Goal: Information Seeking & Learning: Learn about a topic

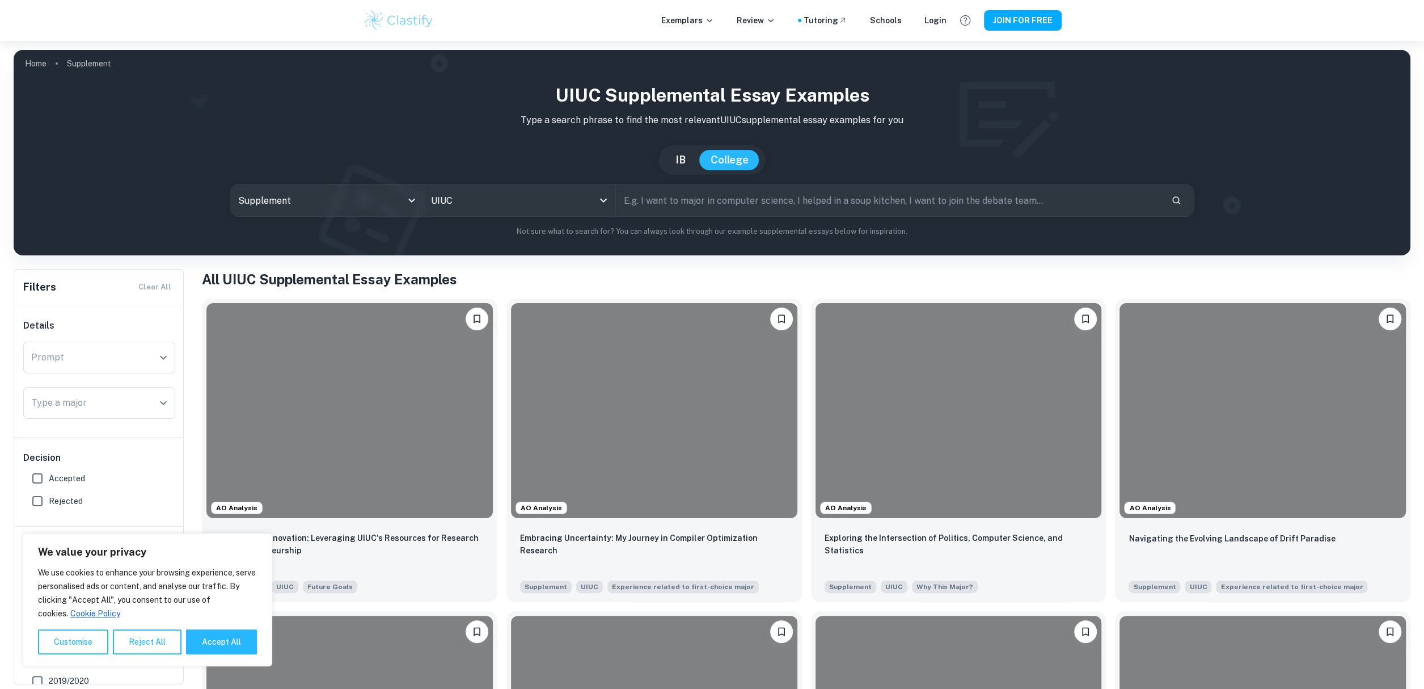
drag, startPoint x: 226, startPoint y: 637, endPoint x: 199, endPoint y: 613, distance: 36.6
click at [227, 637] on button "Accept All" at bounding box center [221, 641] width 71 height 25
checkbox input "true"
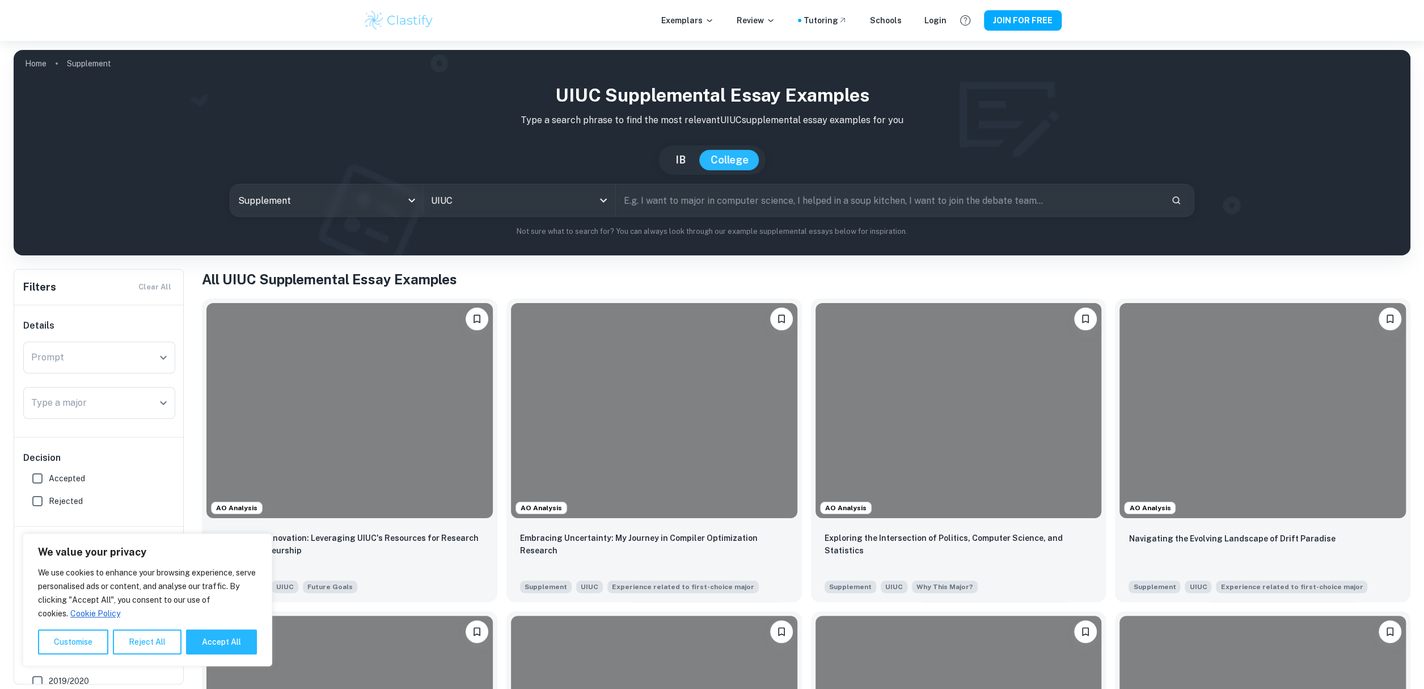
checkbox input "true"
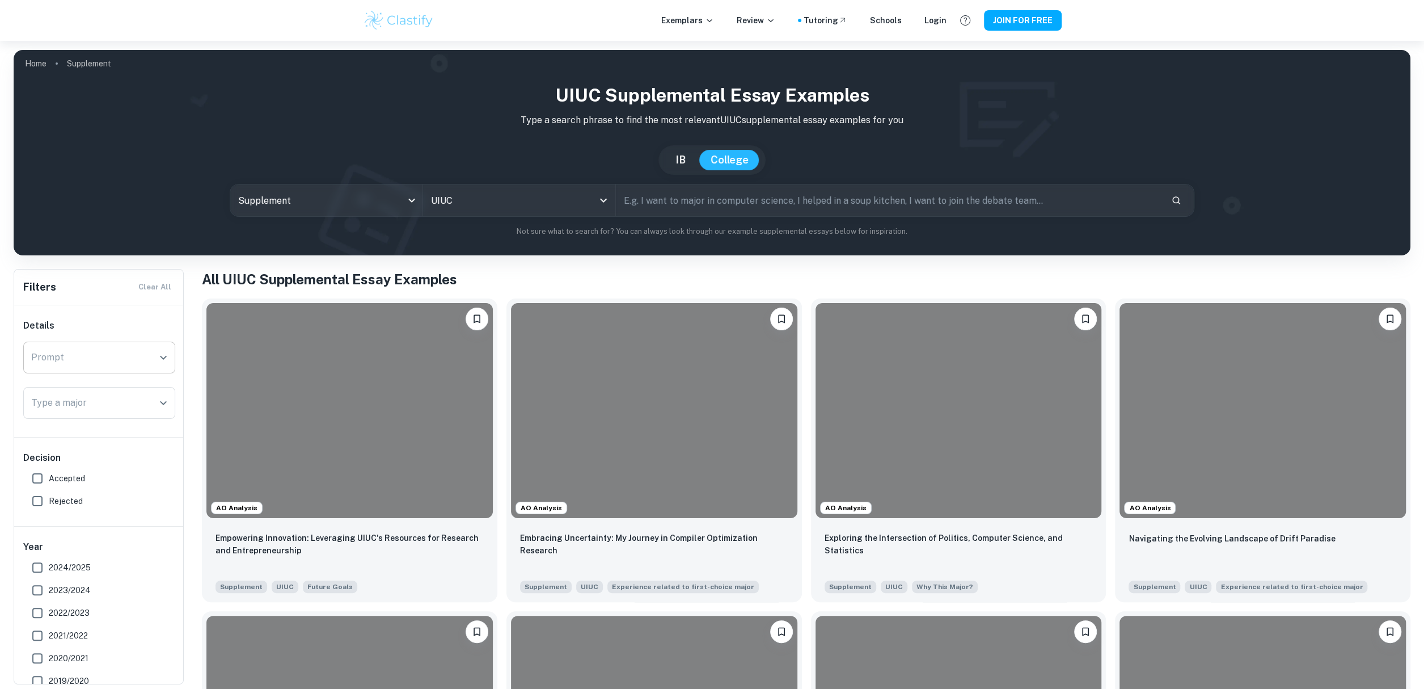
click at [159, 357] on icon "Open" at bounding box center [164, 358] width 14 height 14
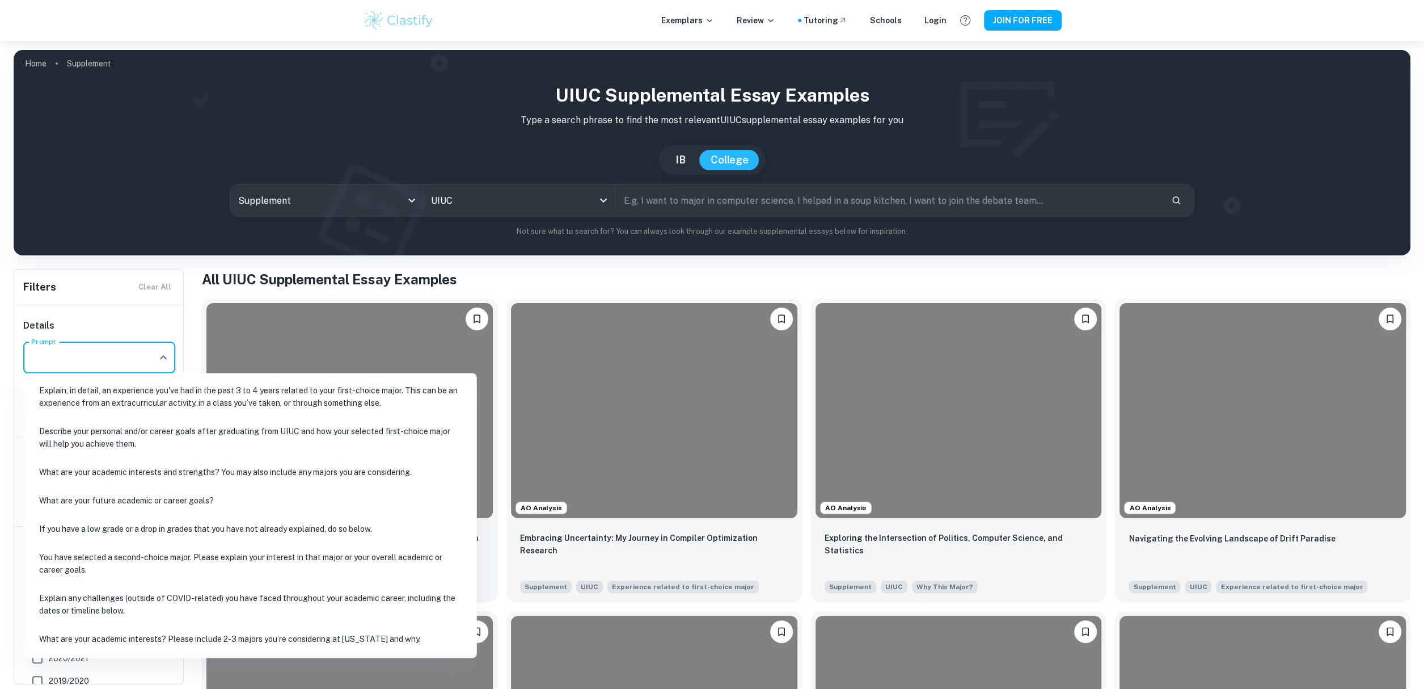
click at [164, 395] on li "Explain, in detail, an experience you've had in the past 3 to 4 years related t…" at bounding box center [250, 396] width 445 height 39
type input "Explain, in detail, an experience you've had in the past 3 to 4 years related t…"
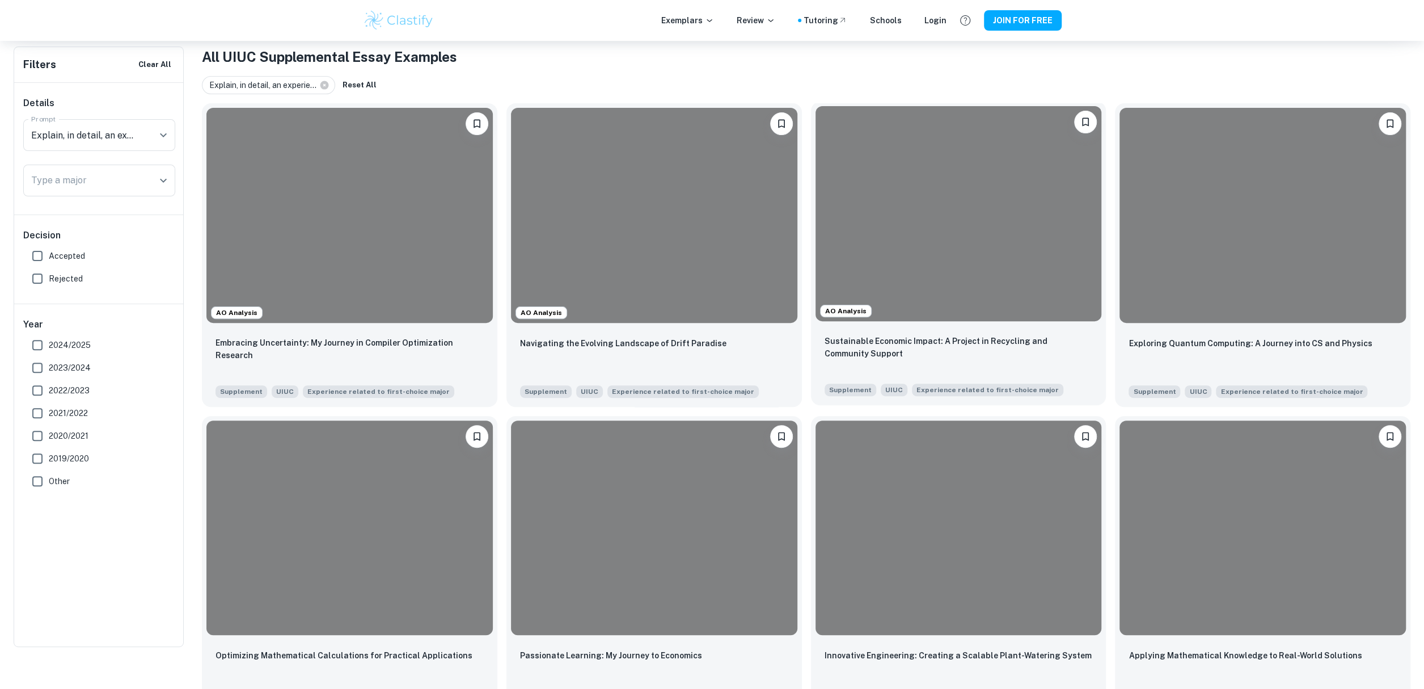
scroll to position [284, 0]
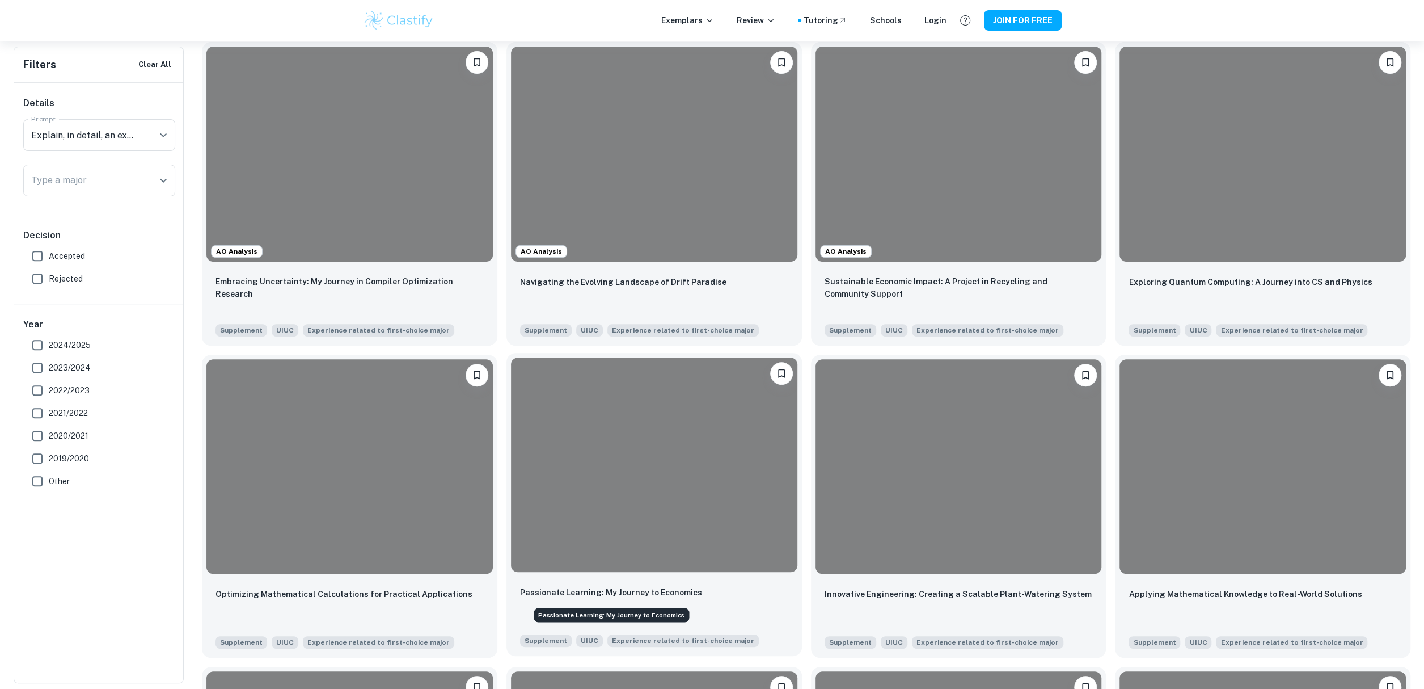
click at [672, 593] on p "Passionate Learning: My Journey to Economics" at bounding box center [611, 592] width 182 height 12
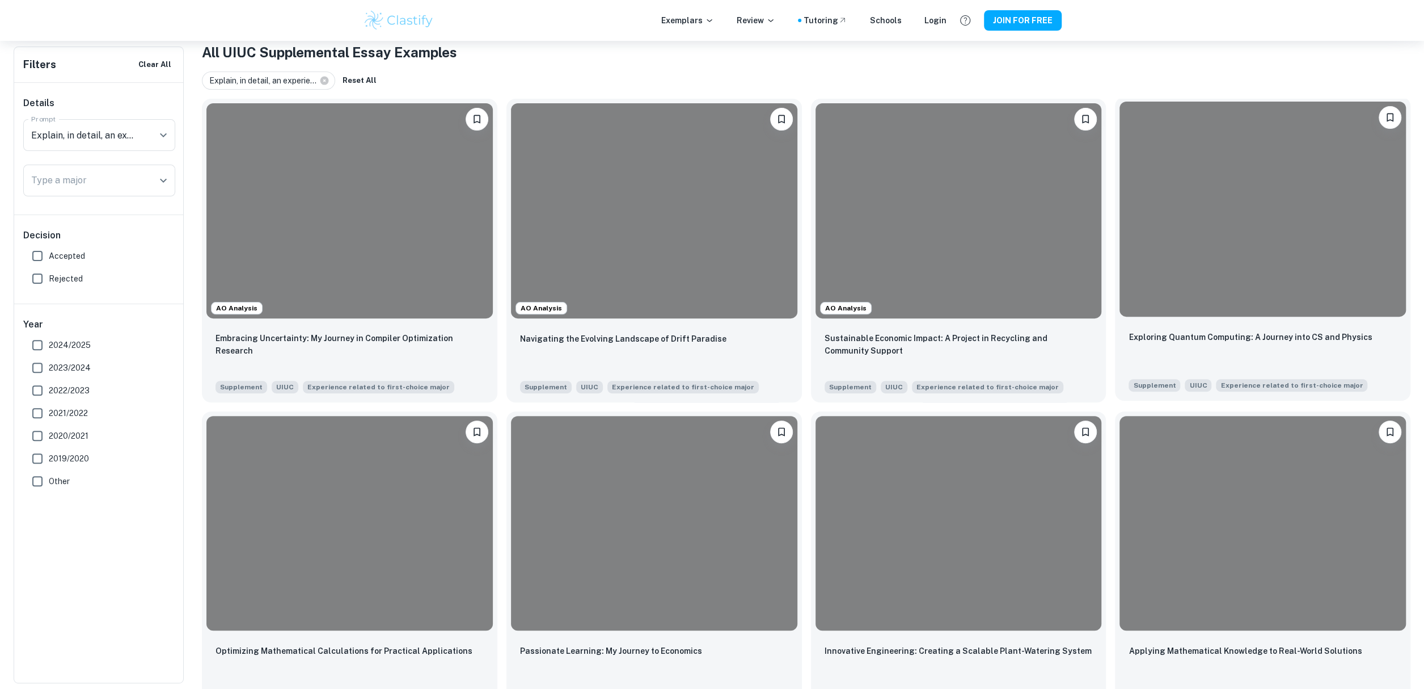
scroll to position [340, 0]
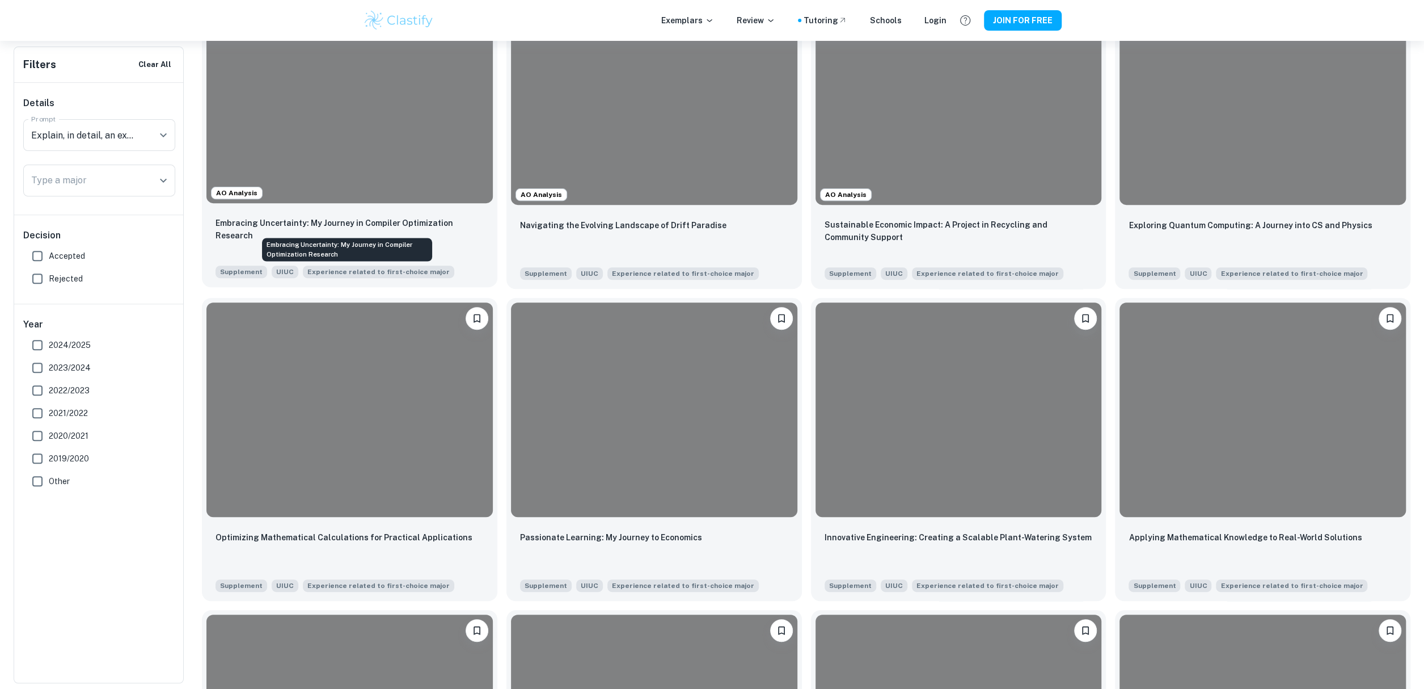
click at [407, 224] on p "Embracing Uncertainty: My Journey in Compiler Optimization Research" at bounding box center [350, 229] width 268 height 25
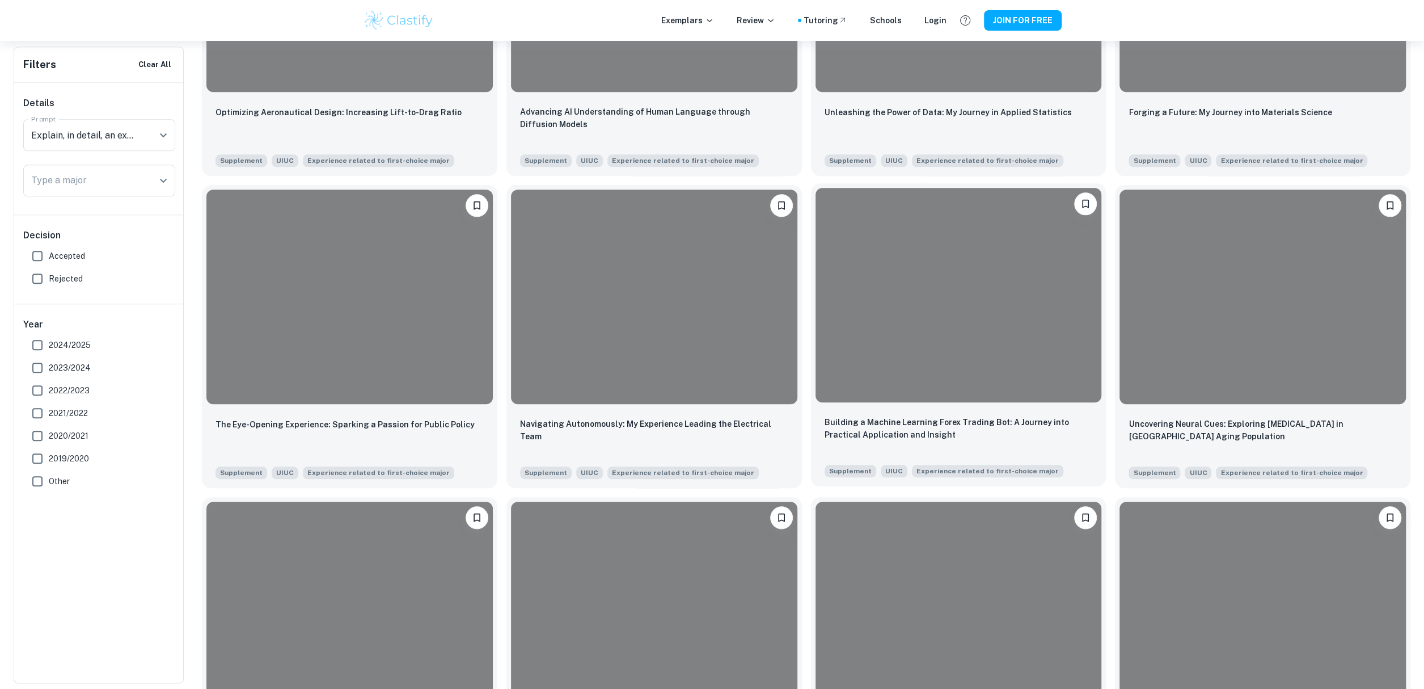
scroll to position [1134, 0]
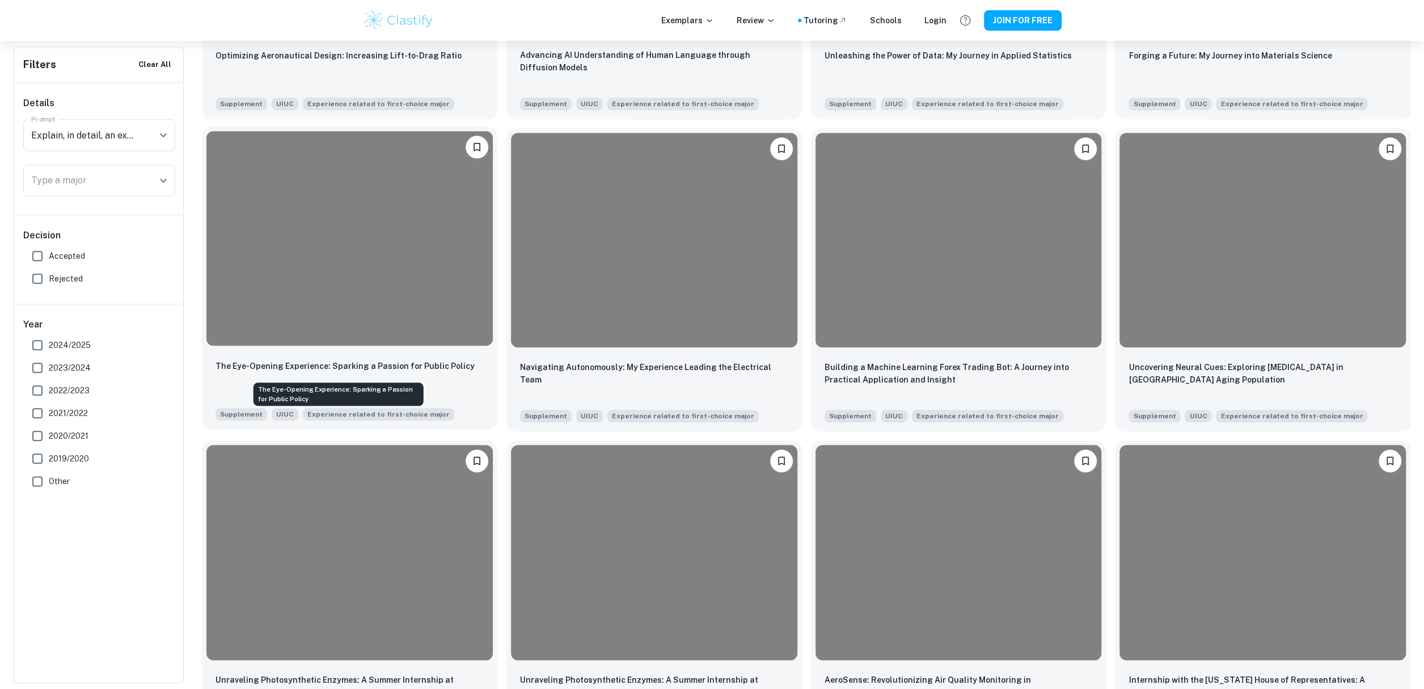
click at [449, 366] on p "The Eye-Opening Experience: Sparking a Passion for Public Policy" at bounding box center [345, 366] width 259 height 12
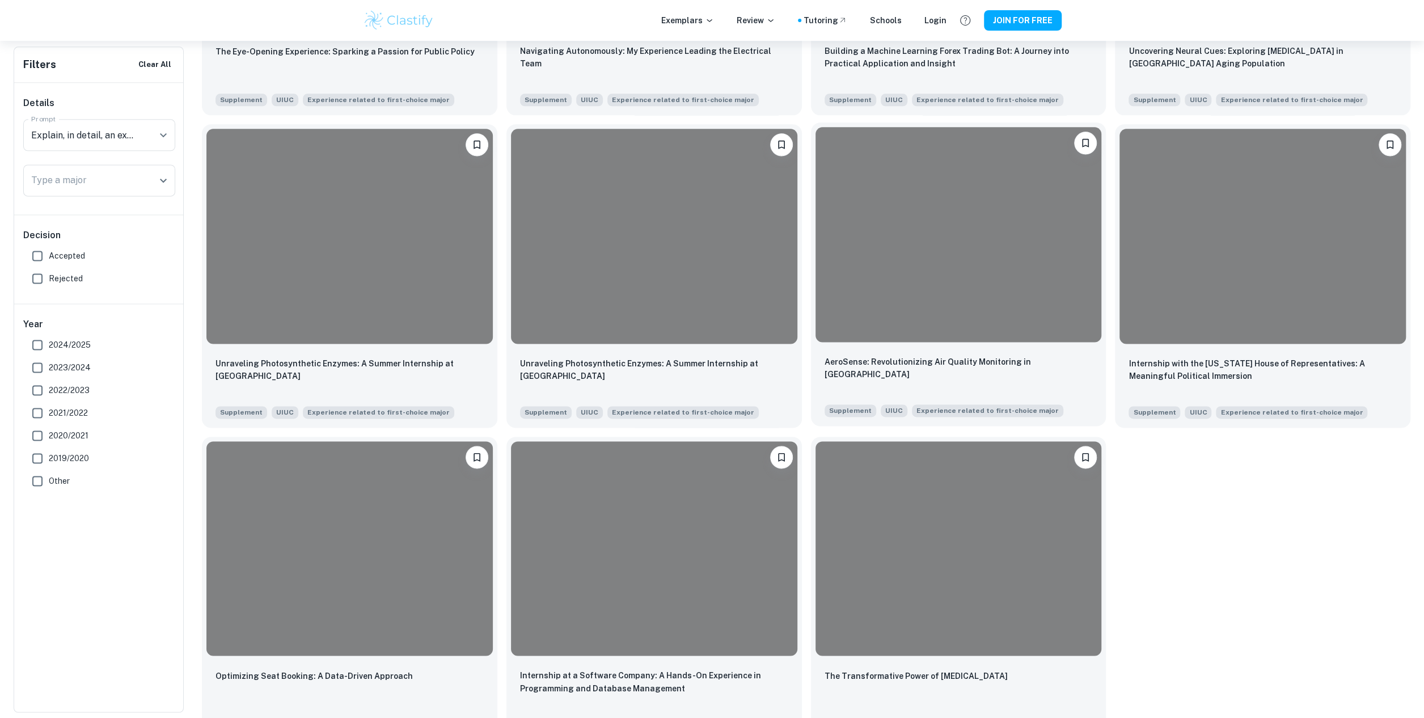
scroll to position [1475, 0]
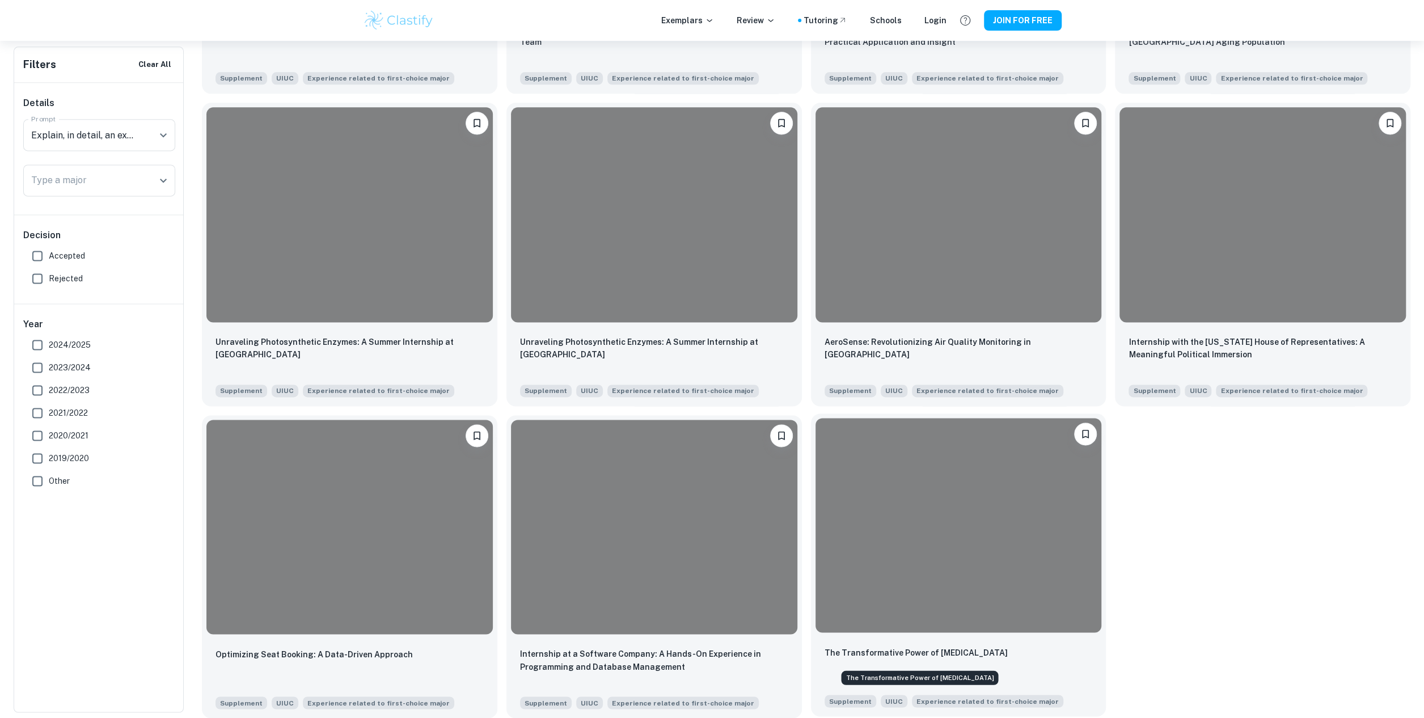
click at [956, 647] on p "The Transformative Power of [MEDICAL_DATA]" at bounding box center [916, 653] width 183 height 12
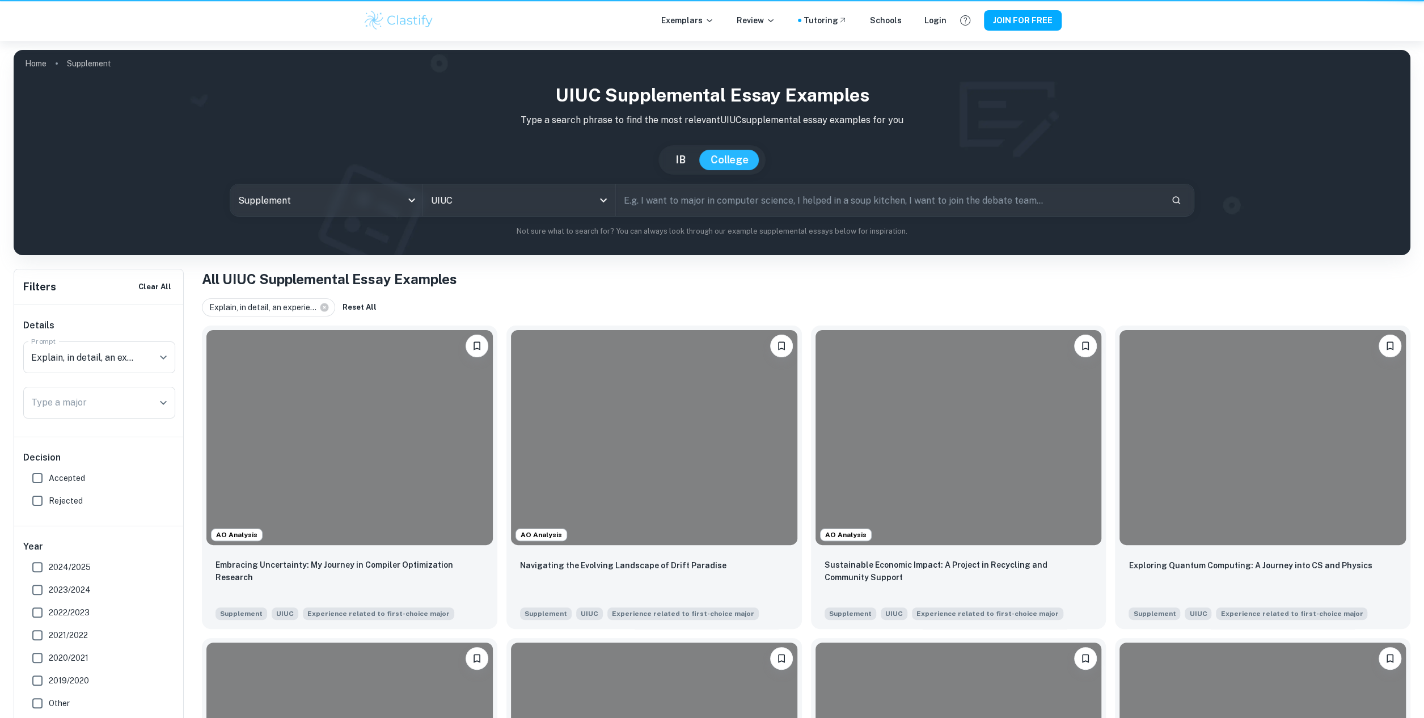
scroll to position [1475, 0]
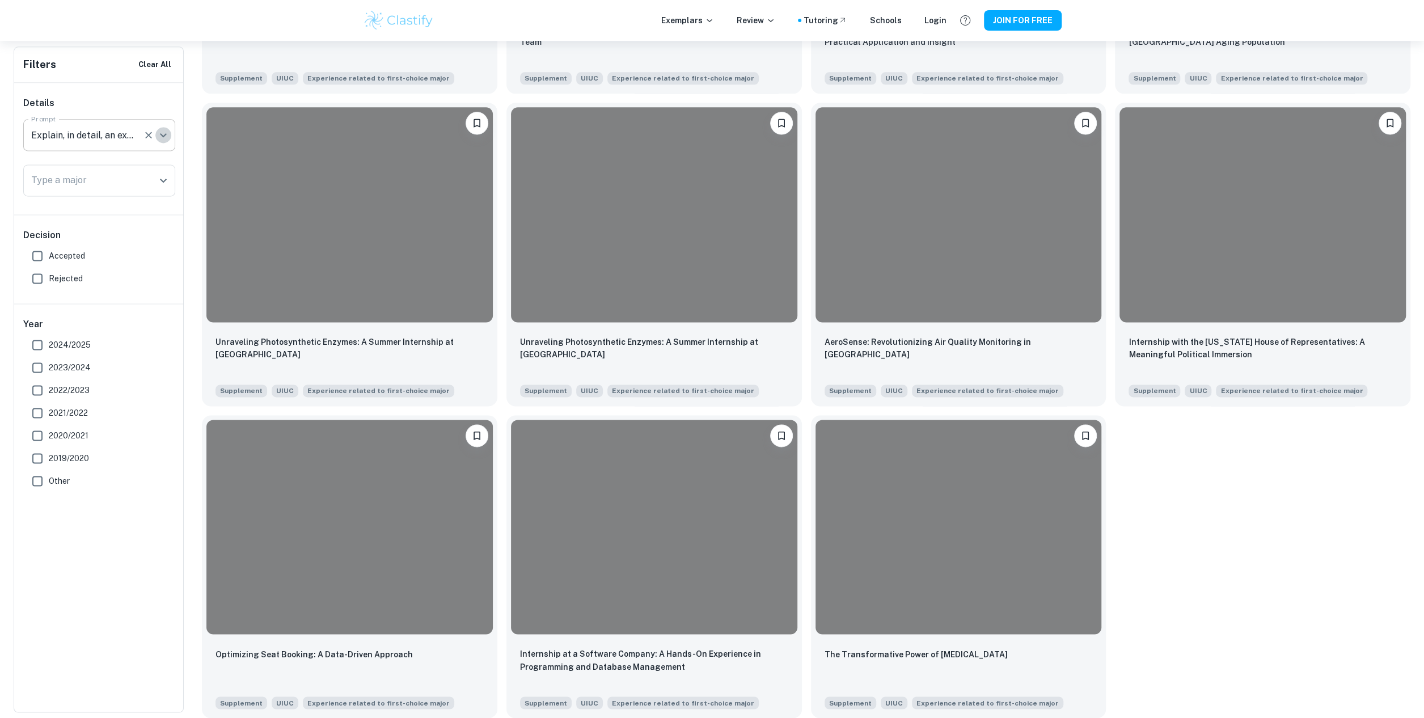
click at [162, 137] on icon "Open" at bounding box center [164, 135] width 14 height 14
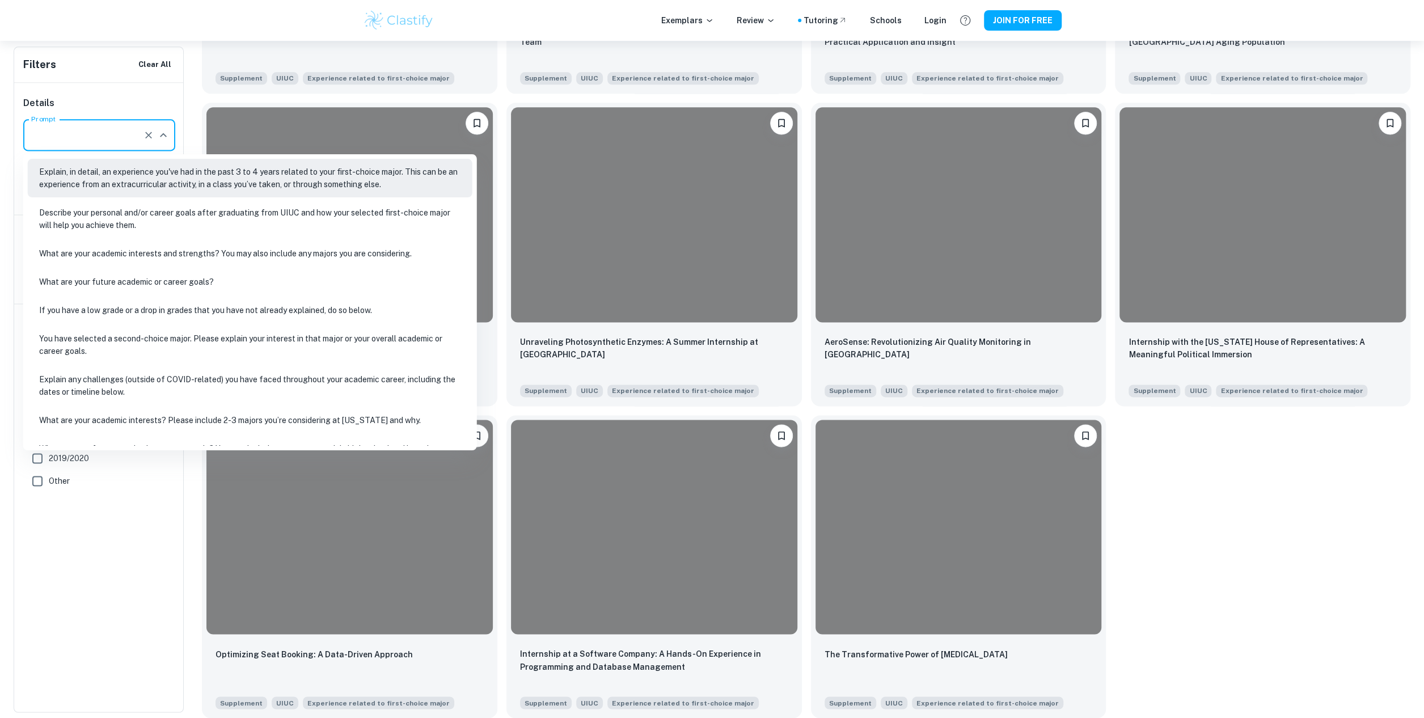
click at [100, 220] on li "Describe your personal and/or career goals after graduating from UIUC and how y…" at bounding box center [250, 219] width 445 height 39
type input "Describe your personal and/or career goals after graduating from UIUC and how y…"
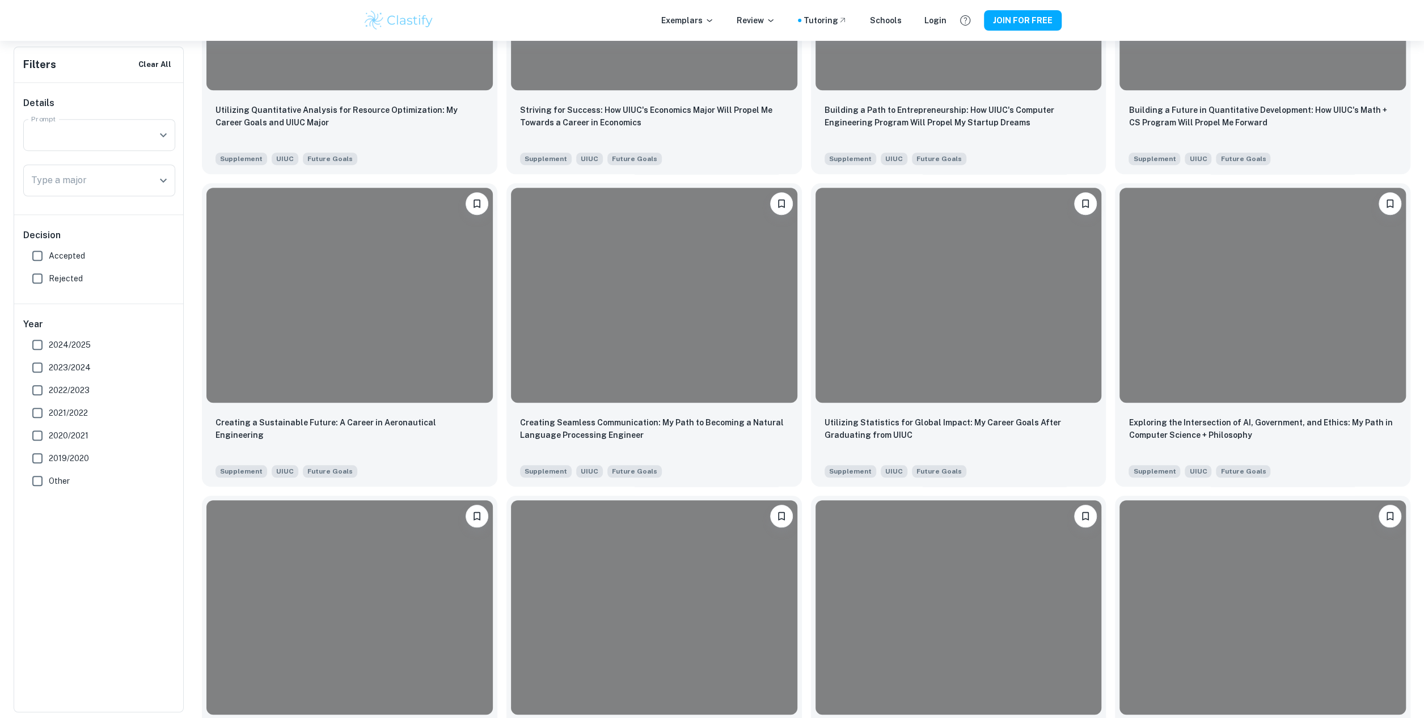
scroll to position [1475, 0]
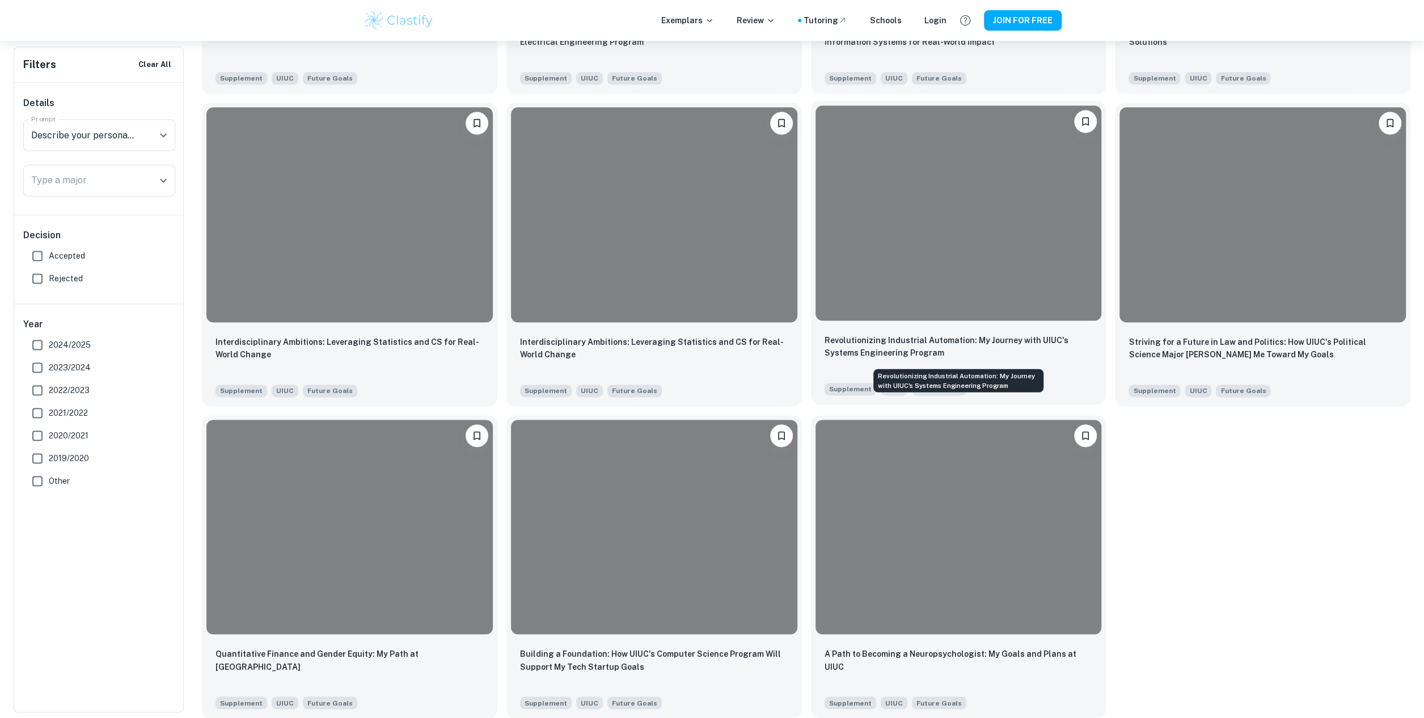
click at [887, 339] on p "Revolutionizing Industrial Automation: My Journey with UIUC's Systems Engineeri…" at bounding box center [959, 346] width 268 height 25
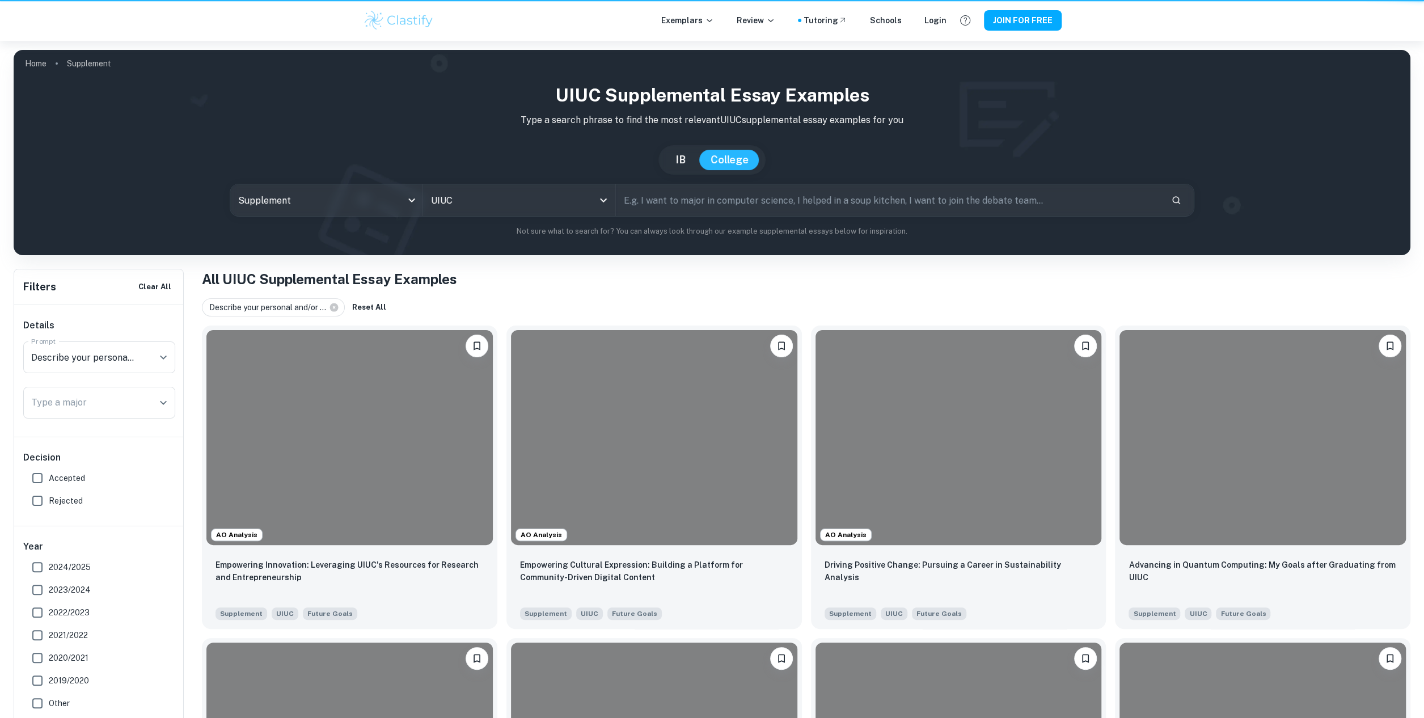
scroll to position [1475, 0]
